Goal: Task Accomplishment & Management: Manage account settings

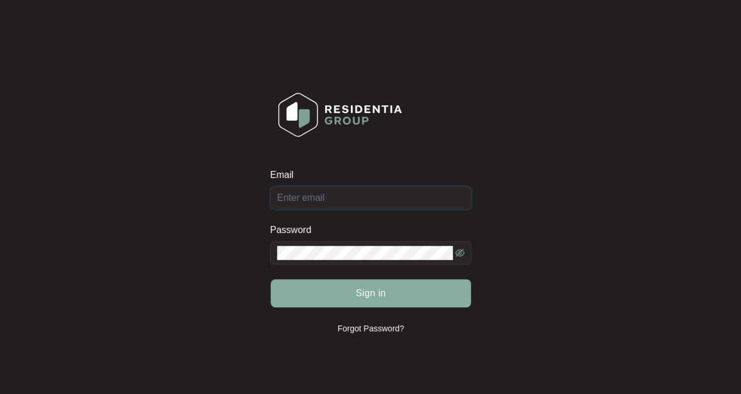
type input "[EMAIL_ADDRESS][DOMAIN_NAME]"
click at [351, 298] on button "Sign in" at bounding box center [371, 294] width 200 height 28
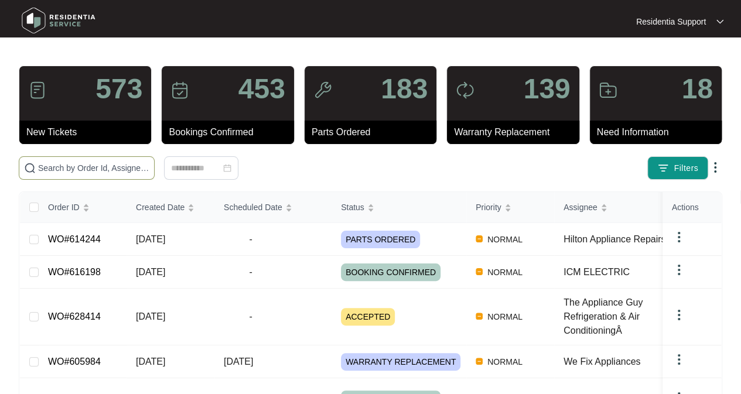
drag, startPoint x: 140, startPoint y: 159, endPoint x: 130, endPoint y: 160, distance: 10.0
click at [130, 160] on span at bounding box center [87, 167] width 136 height 23
paste input "614451"
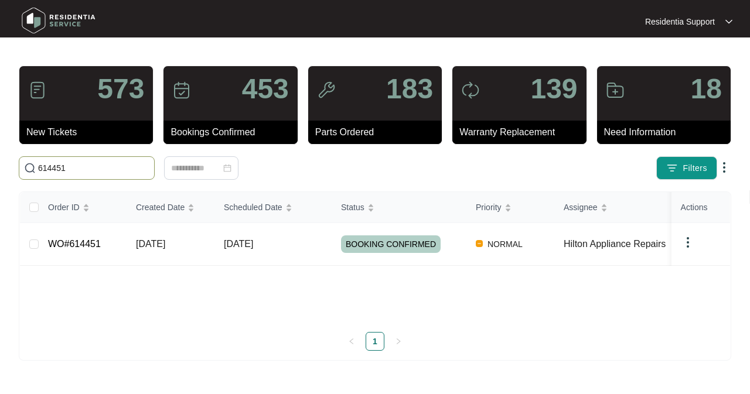
type input "614451"
click at [39, 237] on td "WO#614451" at bounding box center [83, 244] width 88 height 43
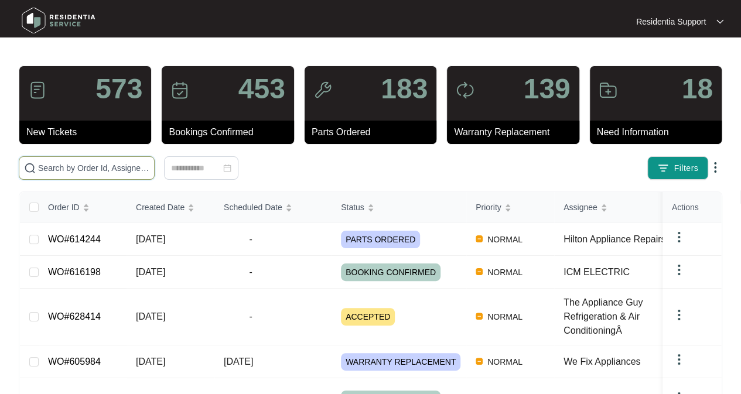
click at [108, 168] on input "text" at bounding box center [93, 168] width 111 height 13
paste input "614451"
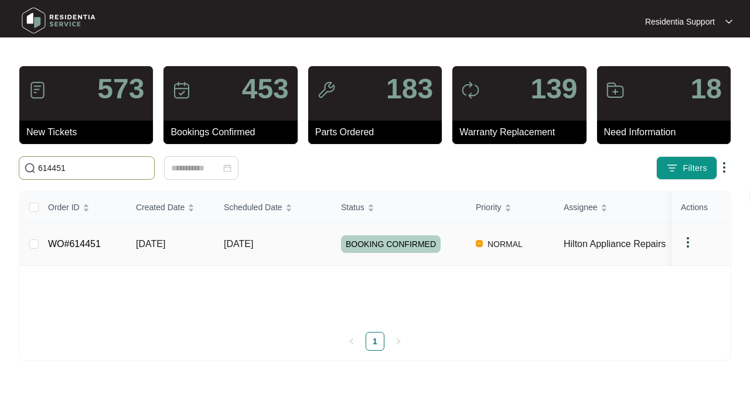
type input "614451"
click at [686, 238] on img at bounding box center [688, 243] width 14 height 14
click at [694, 261] on span "Archive" at bounding box center [704, 260] width 28 height 13
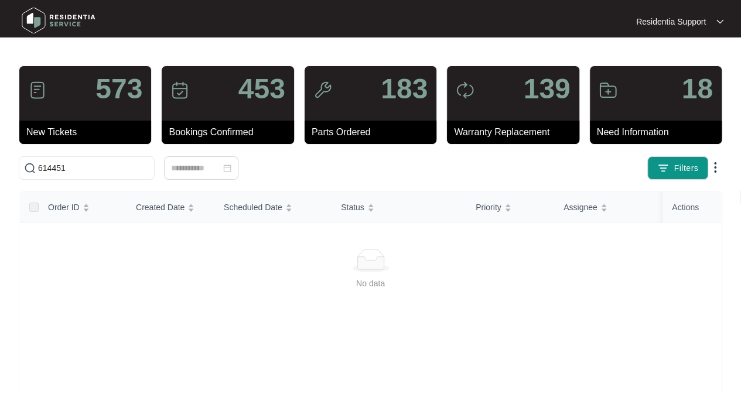
click at [472, 280] on div "Order ID Created Date Scheduled Date Status Priority Assignee Brand Model Custo…" at bounding box center [371, 362] width 702 height 340
